Goal: Information Seeking & Learning: Learn about a topic

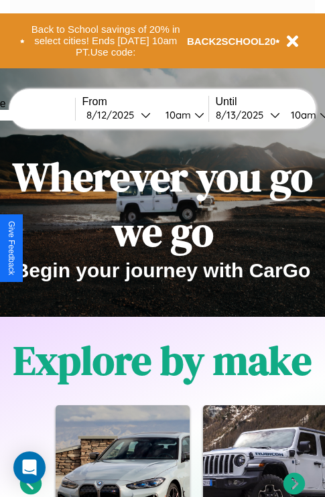
scroll to position [1624, 0]
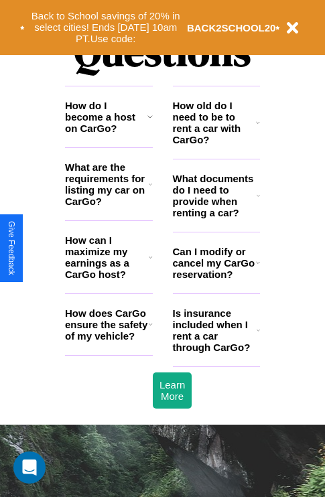
click at [258, 128] on icon at bounding box center [258, 122] width 4 height 11
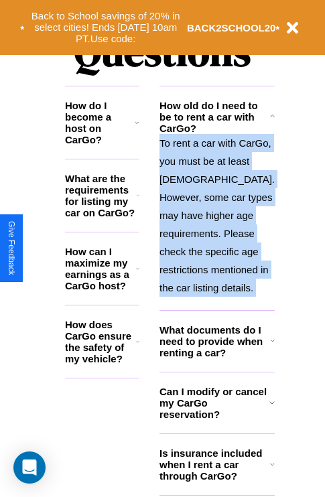
scroll to position [1678, 0]
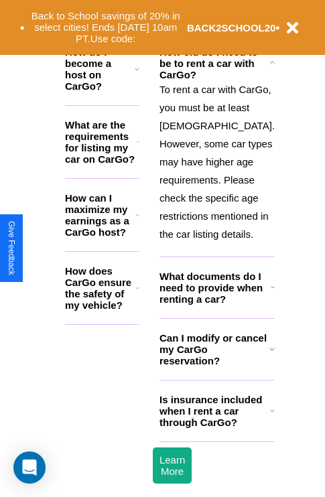
click at [216, 367] on h3 "Can I modify or cancel my CarGo reservation?" at bounding box center [215, 349] width 110 height 34
click at [109, 152] on h3 "What are the requirements for listing my car on CarGo?" at bounding box center [101, 142] width 72 height 46
click at [270, 68] on icon at bounding box center [272, 63] width 5 height 11
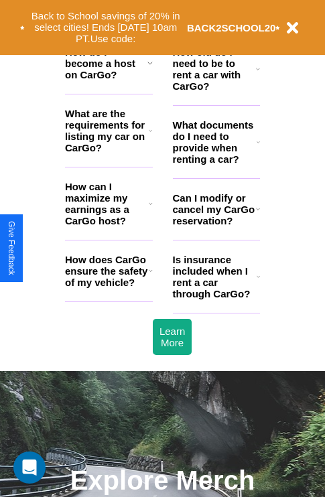
click at [109, 152] on h3 "What are the requirements for listing my car on CarGo?" at bounding box center [107, 131] width 84 height 46
click at [149, 68] on icon at bounding box center [149, 63] width 5 height 11
